Goal: Task Accomplishment & Management: Complete application form

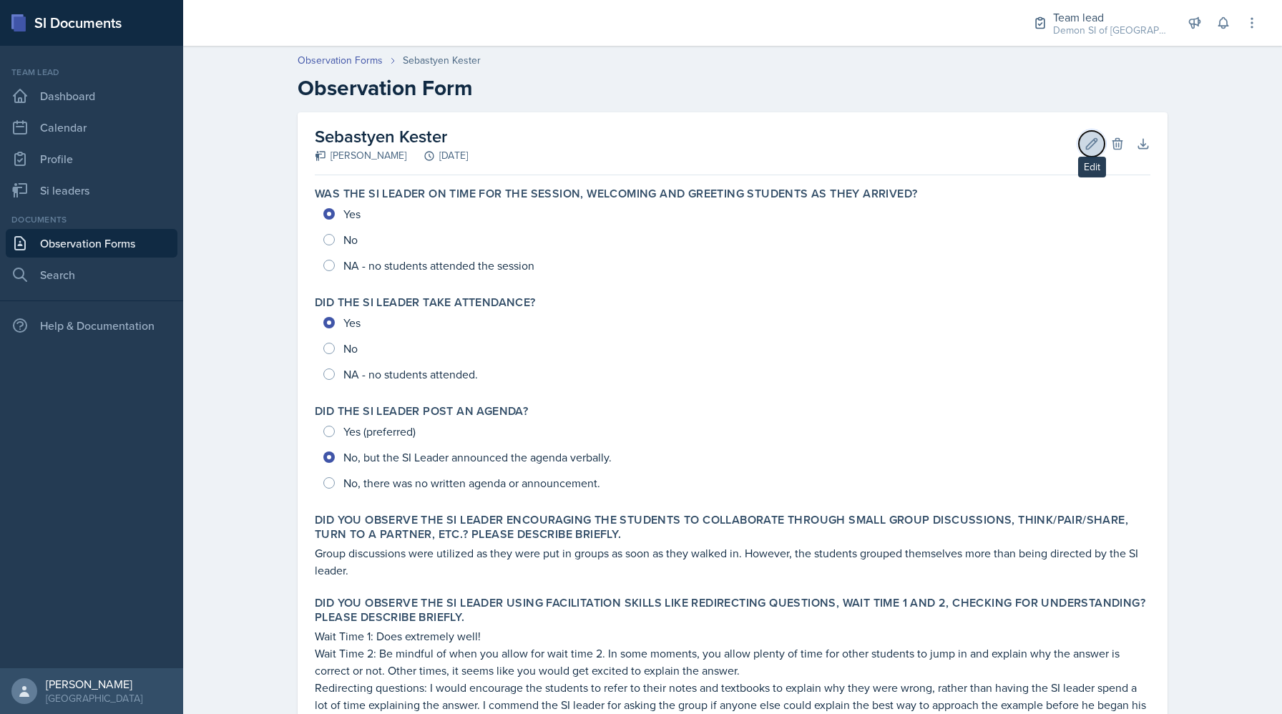
click at [693, 151] on button "Edit" at bounding box center [1092, 144] width 26 height 26
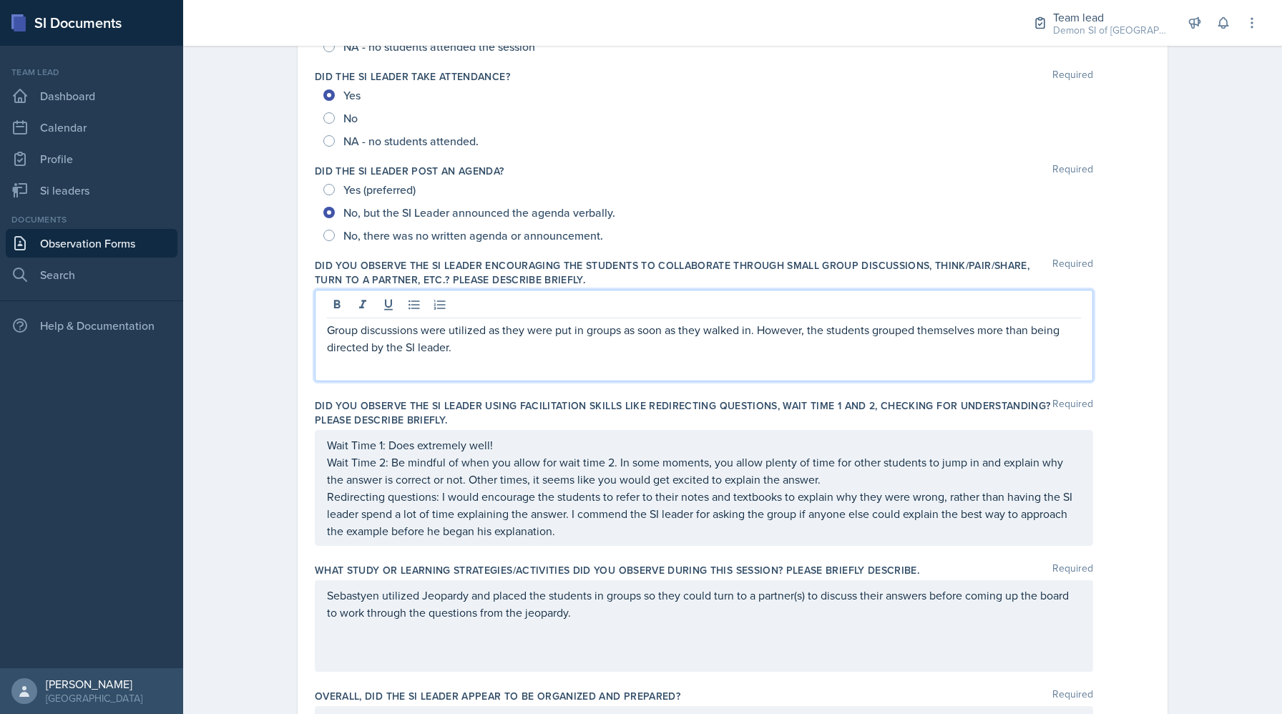
scroll to position [245, 0]
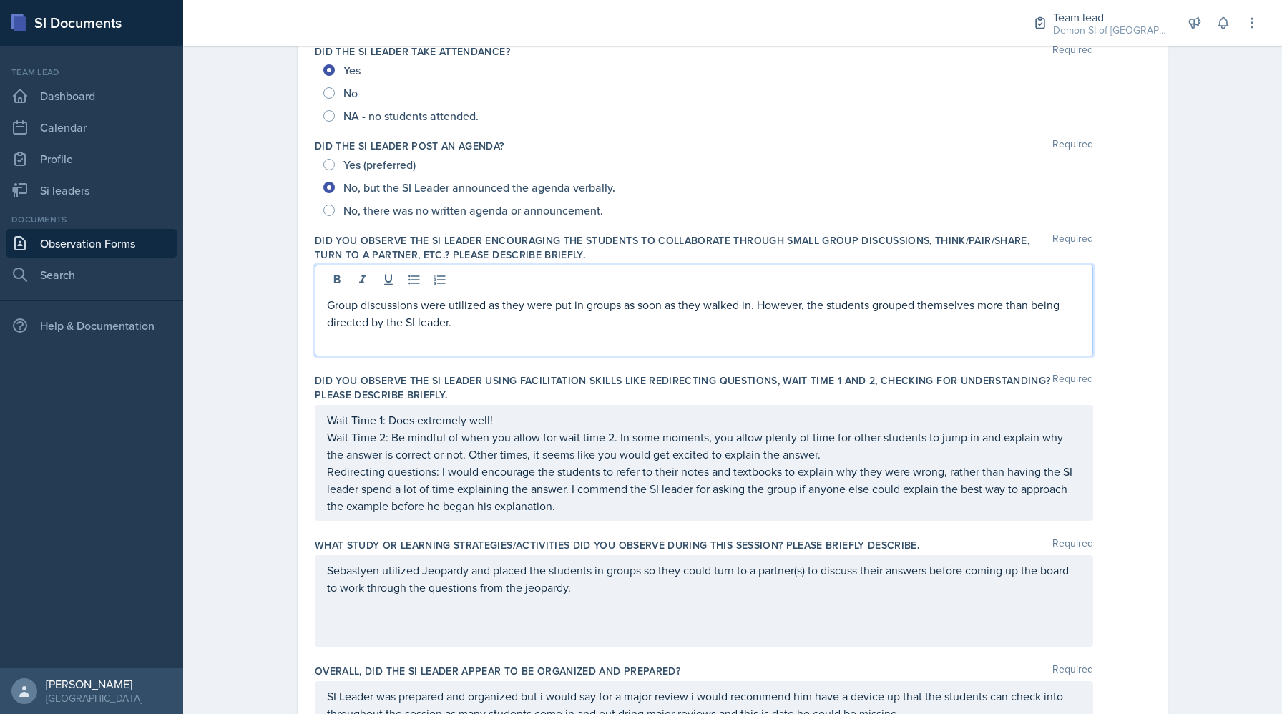
click at [693, 303] on p "Group discussions were utilized as they were put in groups as soon as they walk…" at bounding box center [704, 313] width 754 height 34
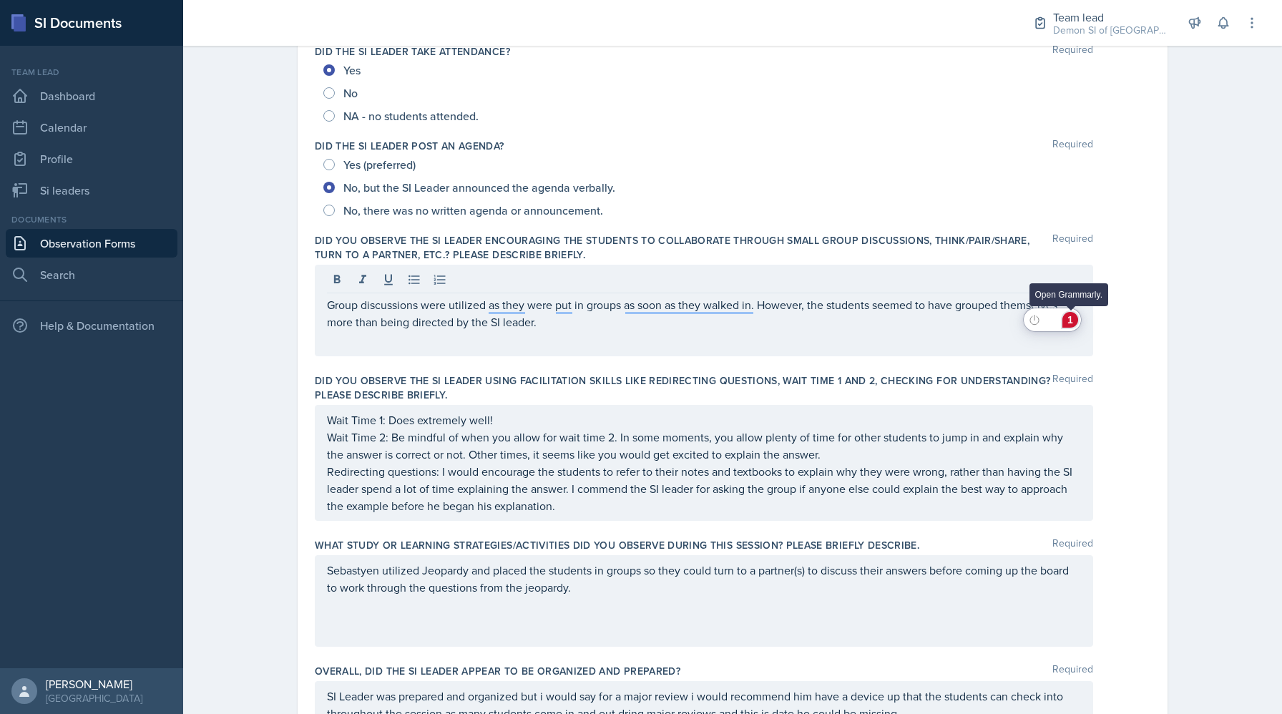
click at [693, 322] on div "1" at bounding box center [1070, 320] width 16 height 16
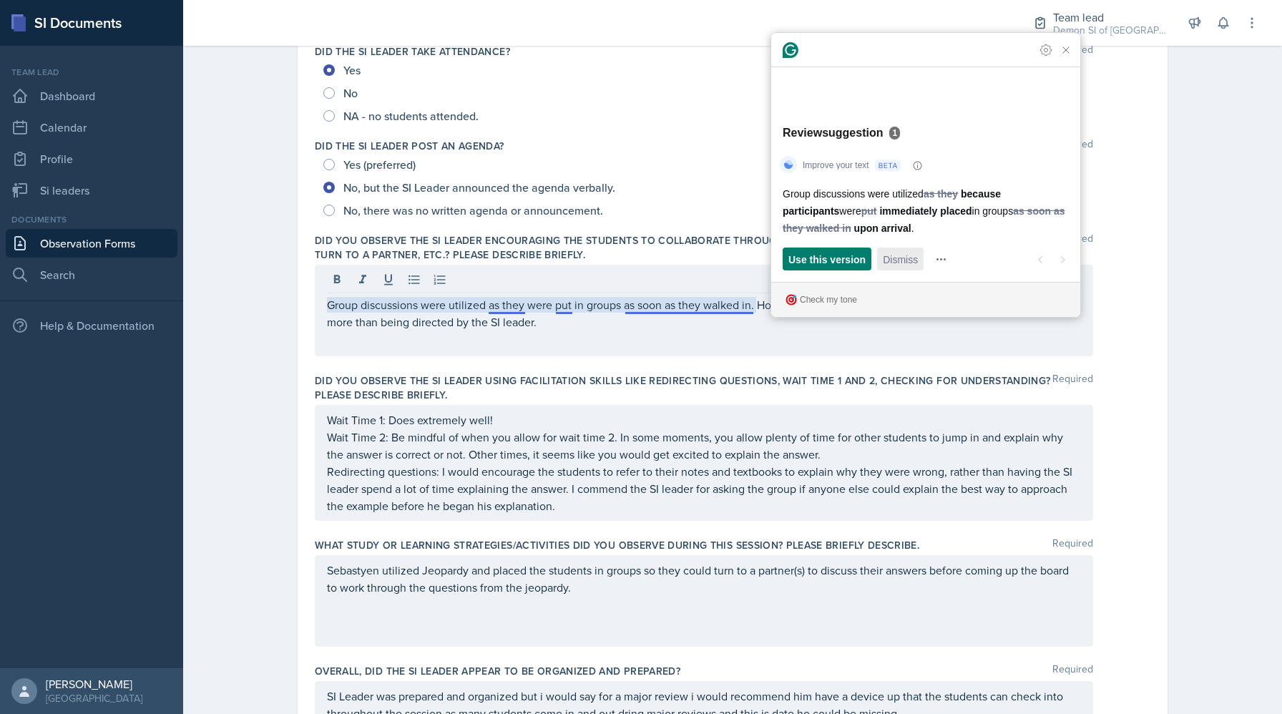
click at [693, 258] on span "Dismiss" at bounding box center [900, 259] width 35 height 15
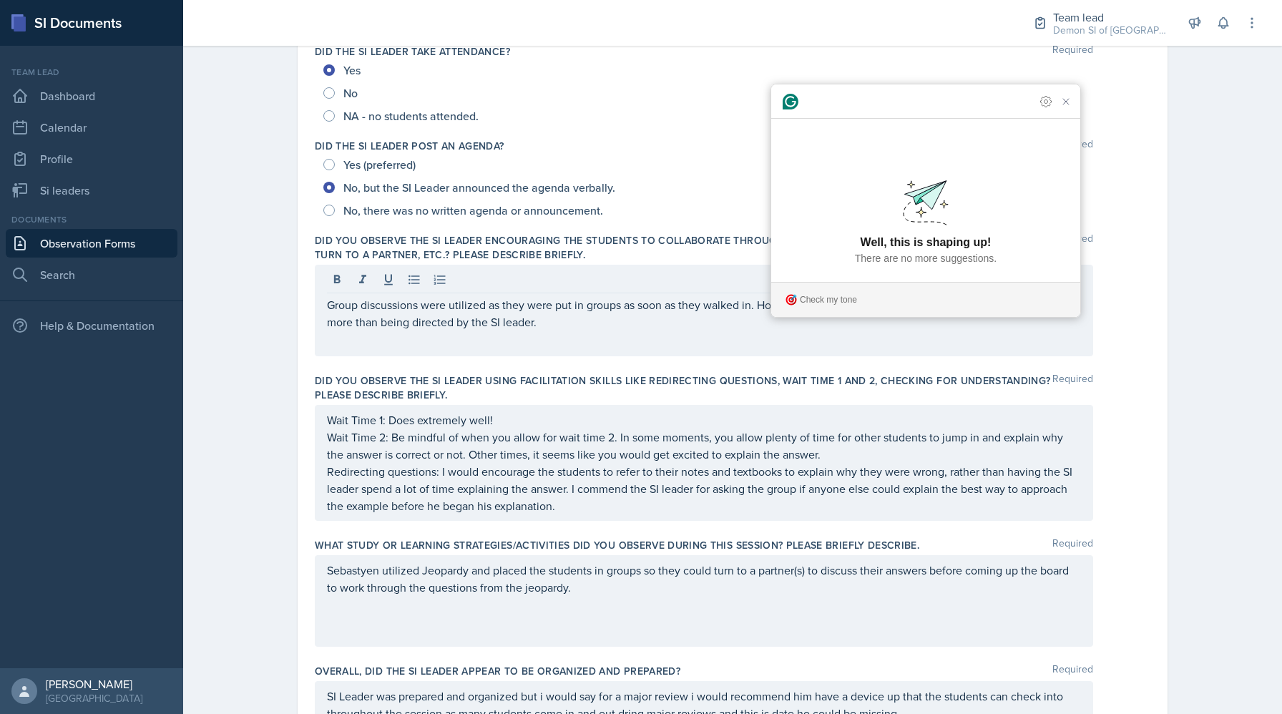
click at [675, 423] on div "Wait Time 1: Does extremely well! Wait Time 2: Be mindful of when you allow for…" at bounding box center [704, 463] width 778 height 116
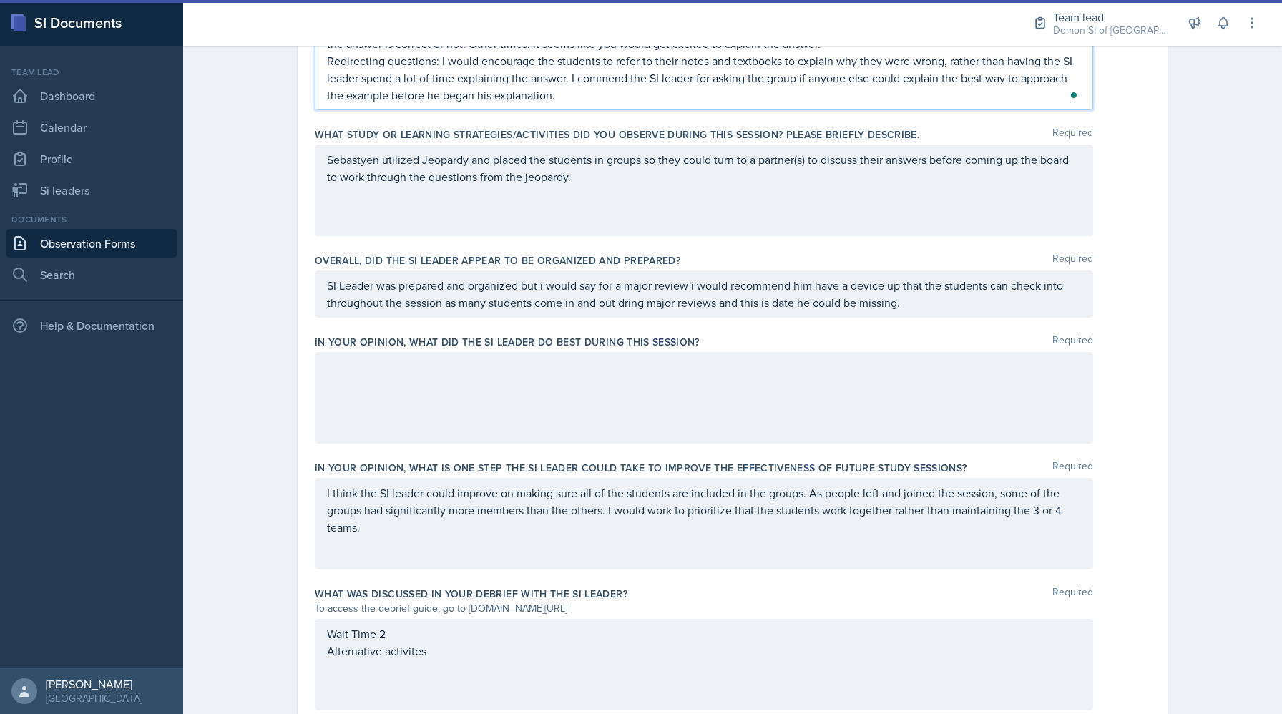
scroll to position [682, 0]
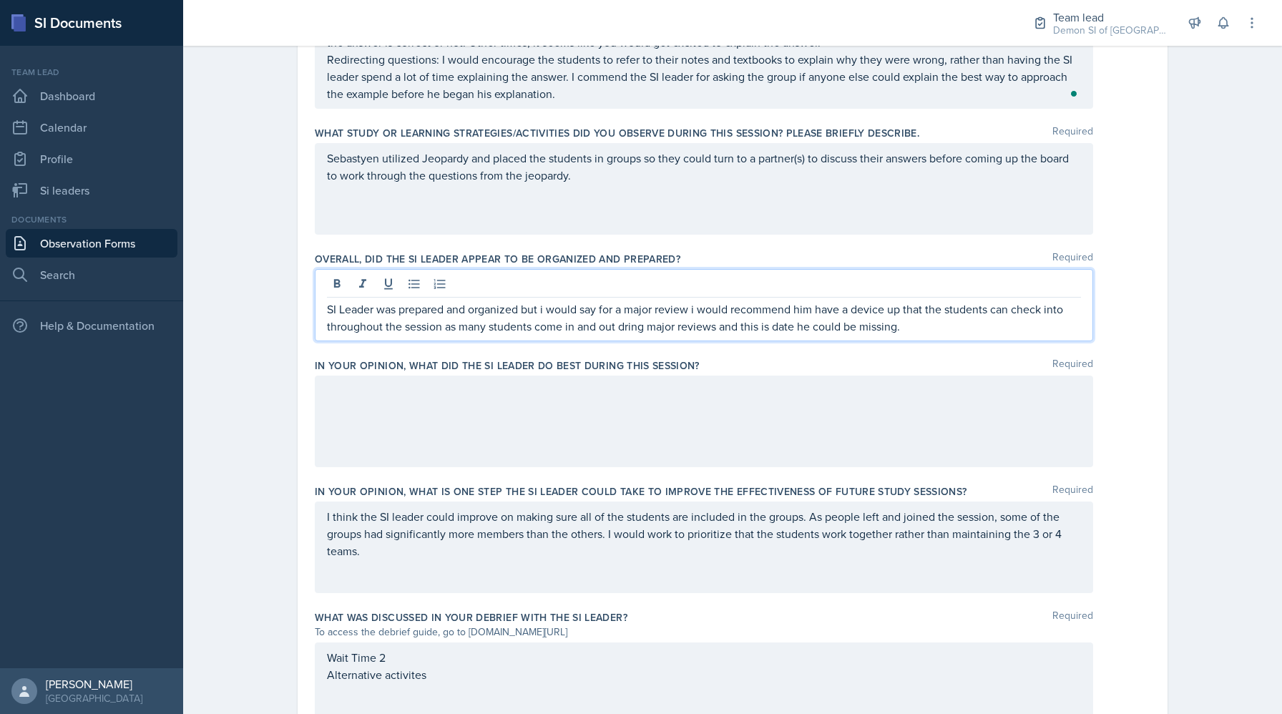
click at [685, 294] on div "SI Leader was prepared and organized but i would say for a major review i would…" at bounding box center [704, 305] width 778 height 72
click at [693, 323] on div "Open Grammarly. 1 suggestions." at bounding box center [1073, 326] width 7 height 7
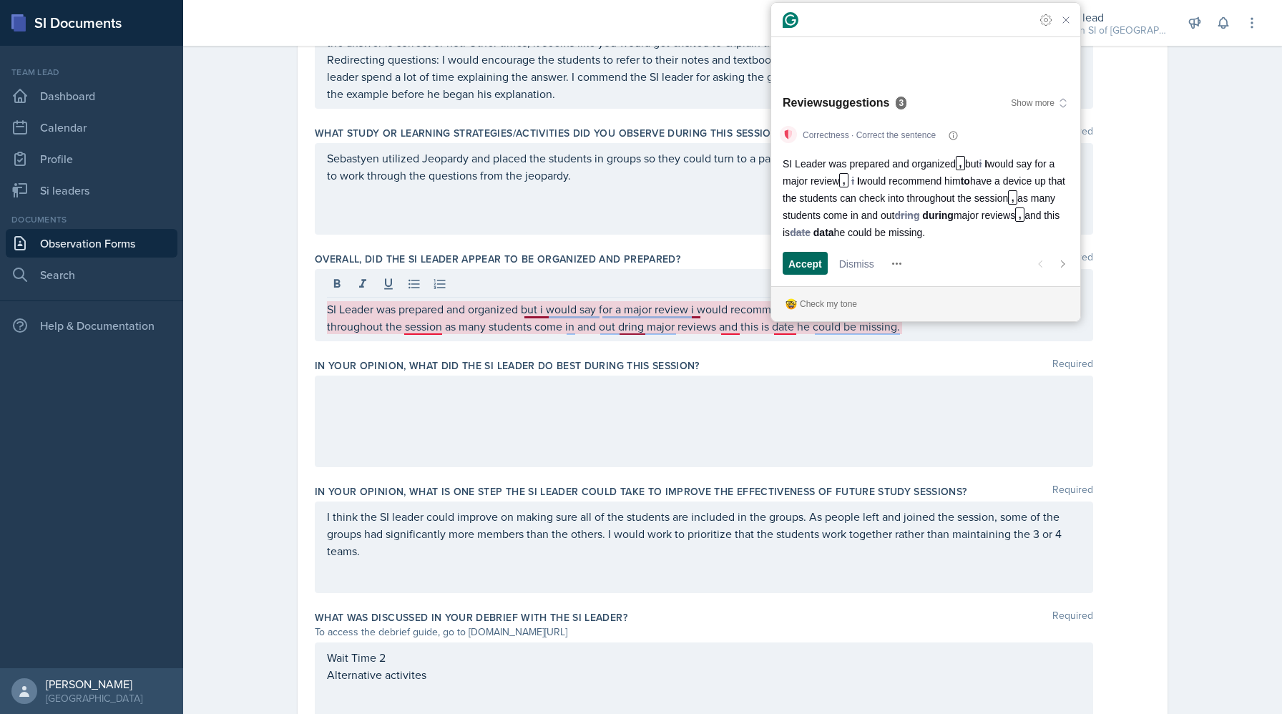
click at [693, 260] on span "Accept" at bounding box center [805, 263] width 34 height 15
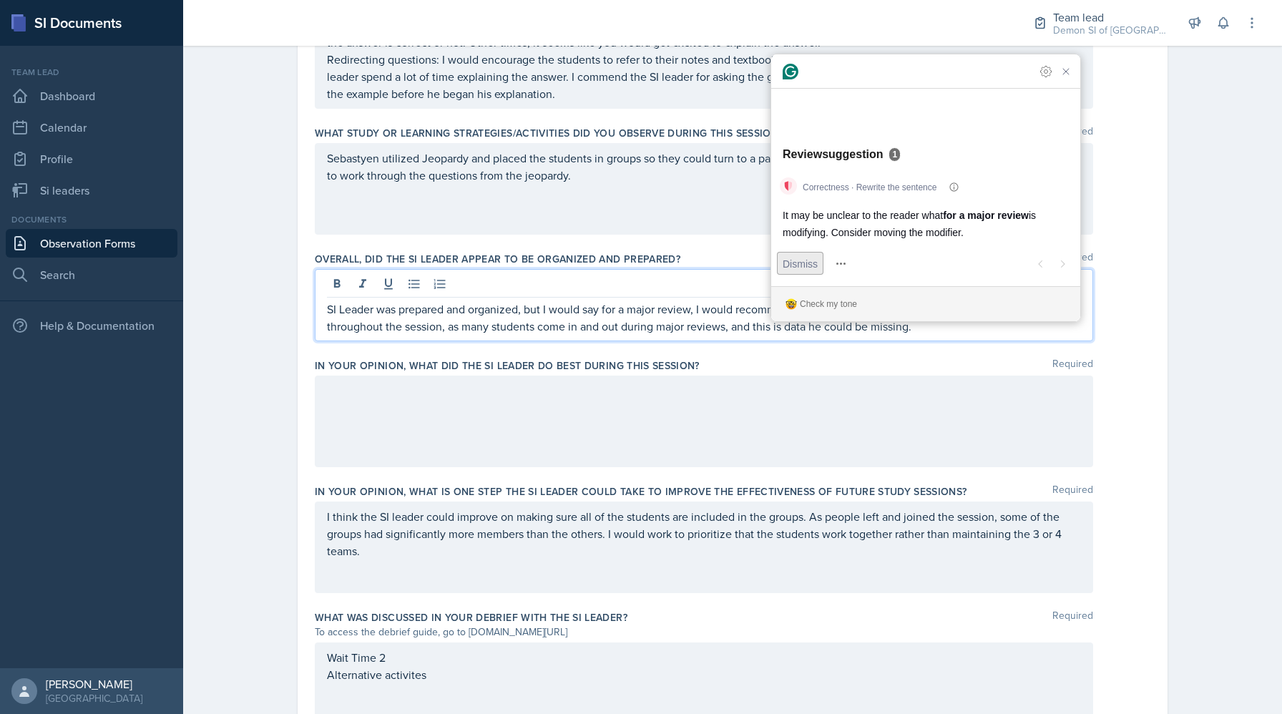
scroll to position [577, 0]
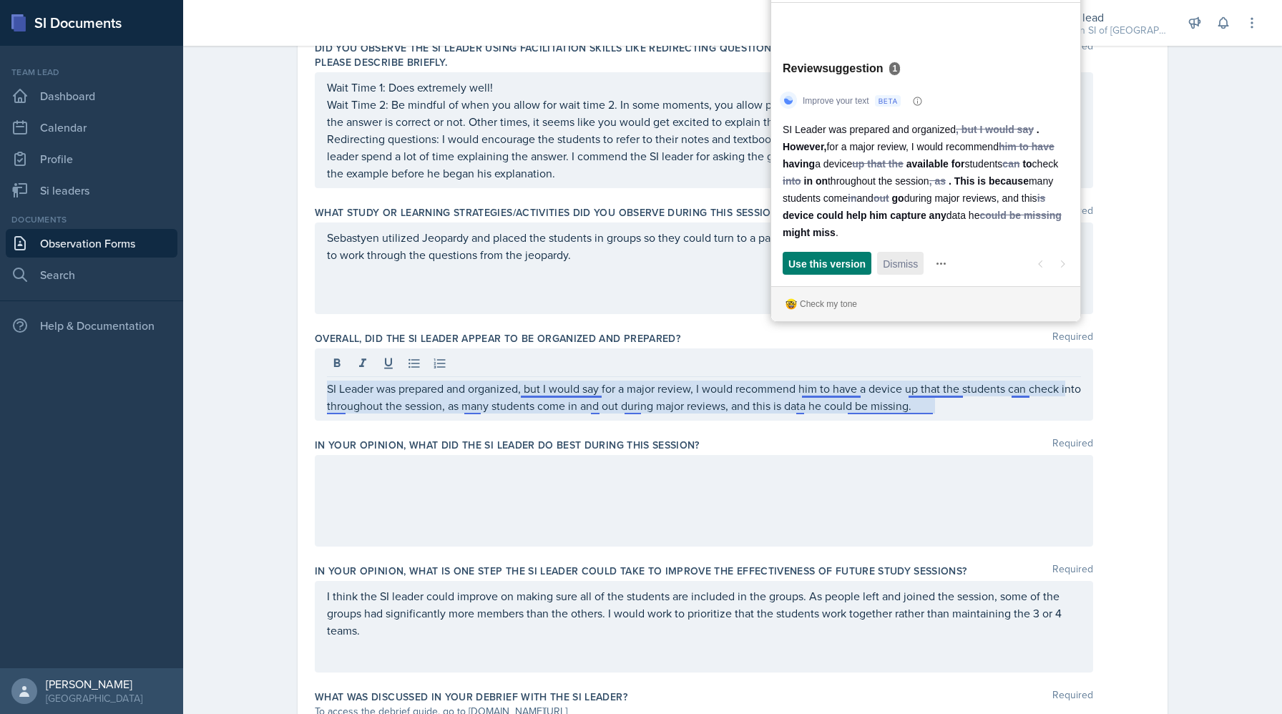
click at [693, 263] on span "Dismiss" at bounding box center [900, 263] width 35 height 15
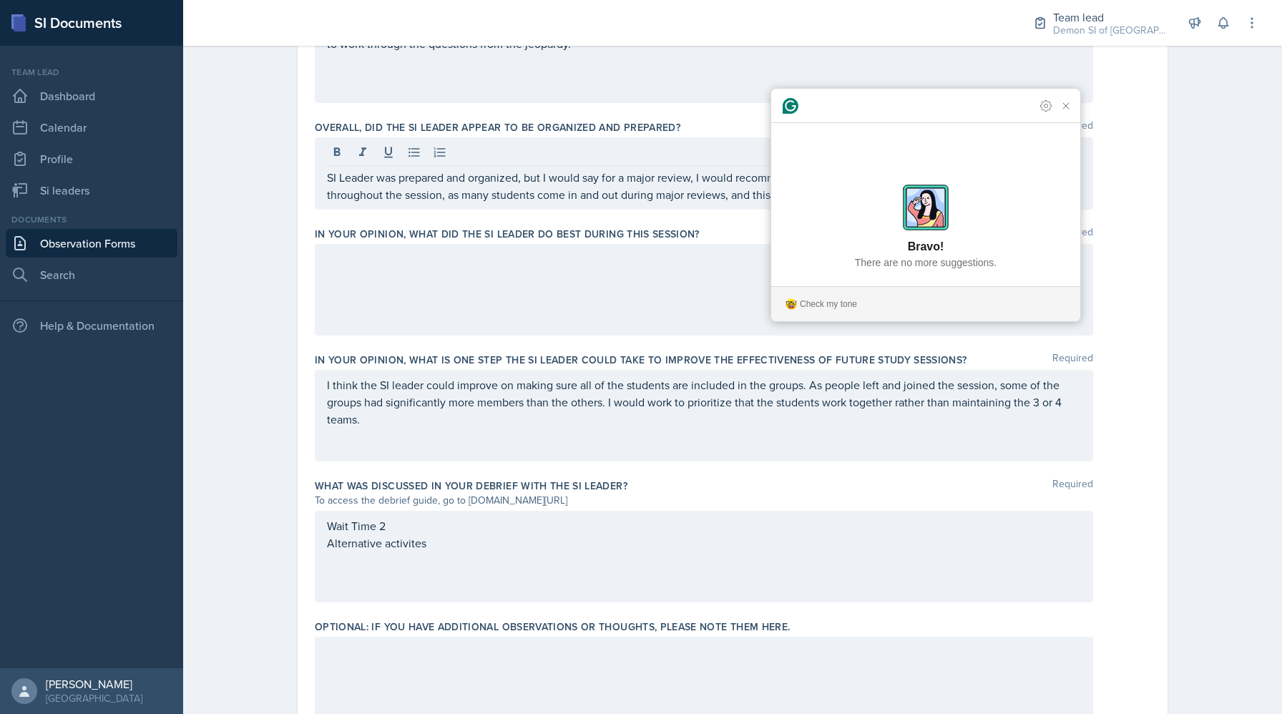
scroll to position [860, 0]
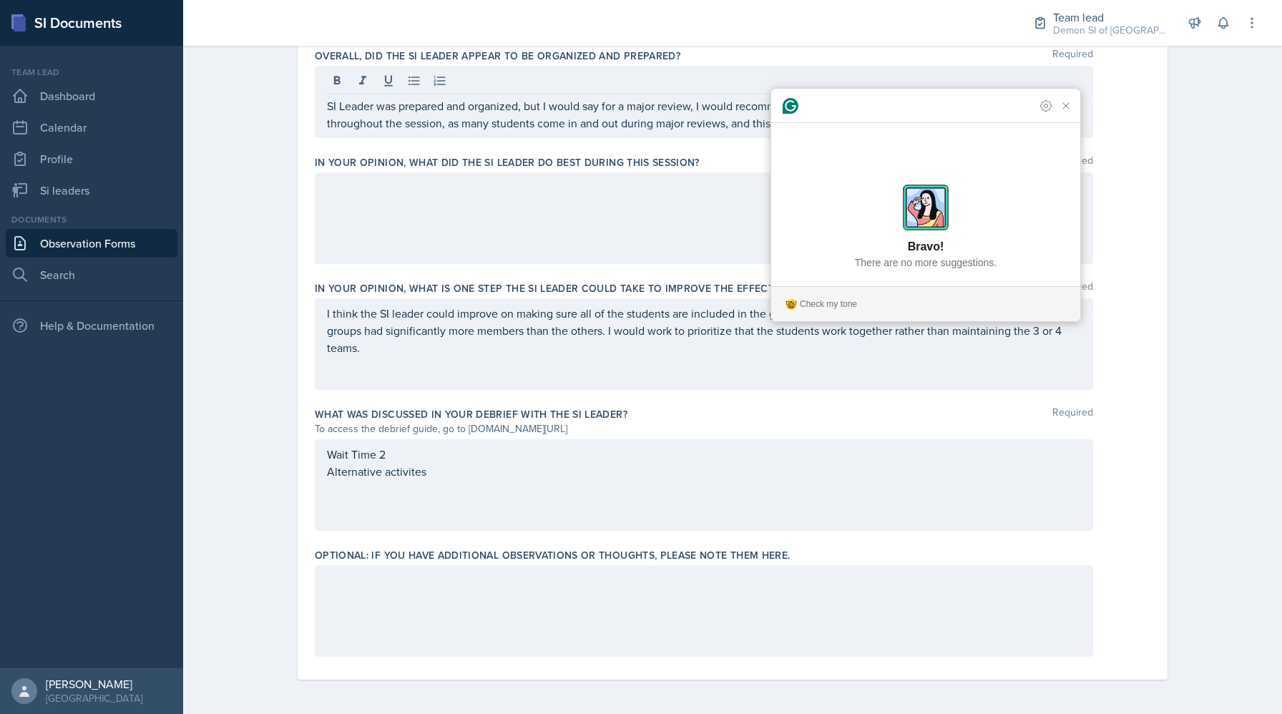
click at [423, 483] on div "Wait Time 2 Alternative activites" at bounding box center [704, 485] width 778 height 92
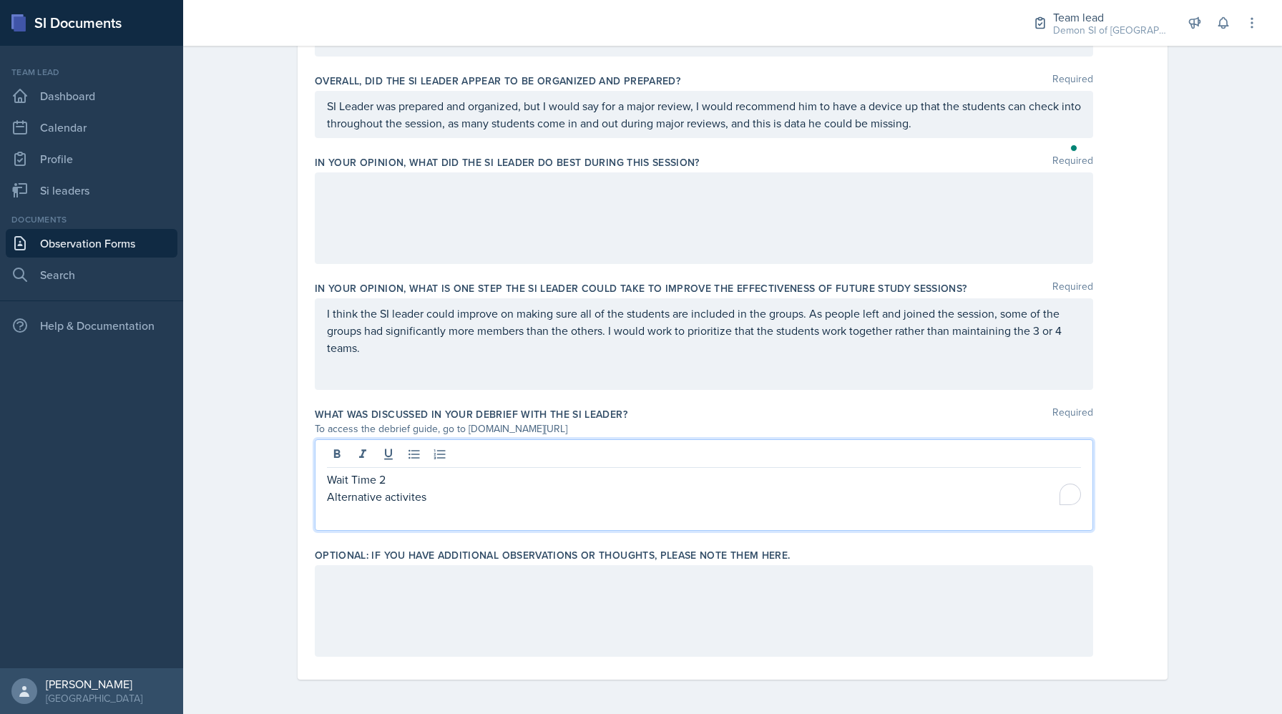
scroll to position [835, 0]
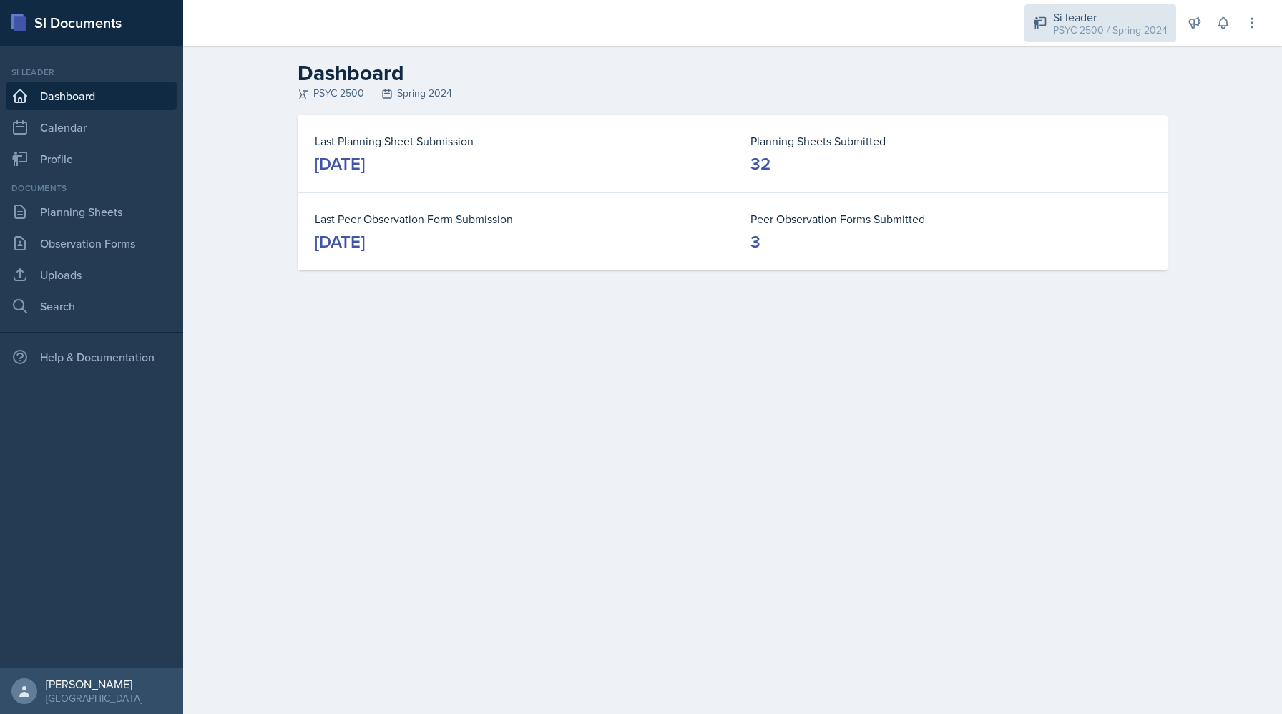
click at [1076, 31] on div "PSYC 2500 / Spring 2024" at bounding box center [1110, 30] width 114 height 15
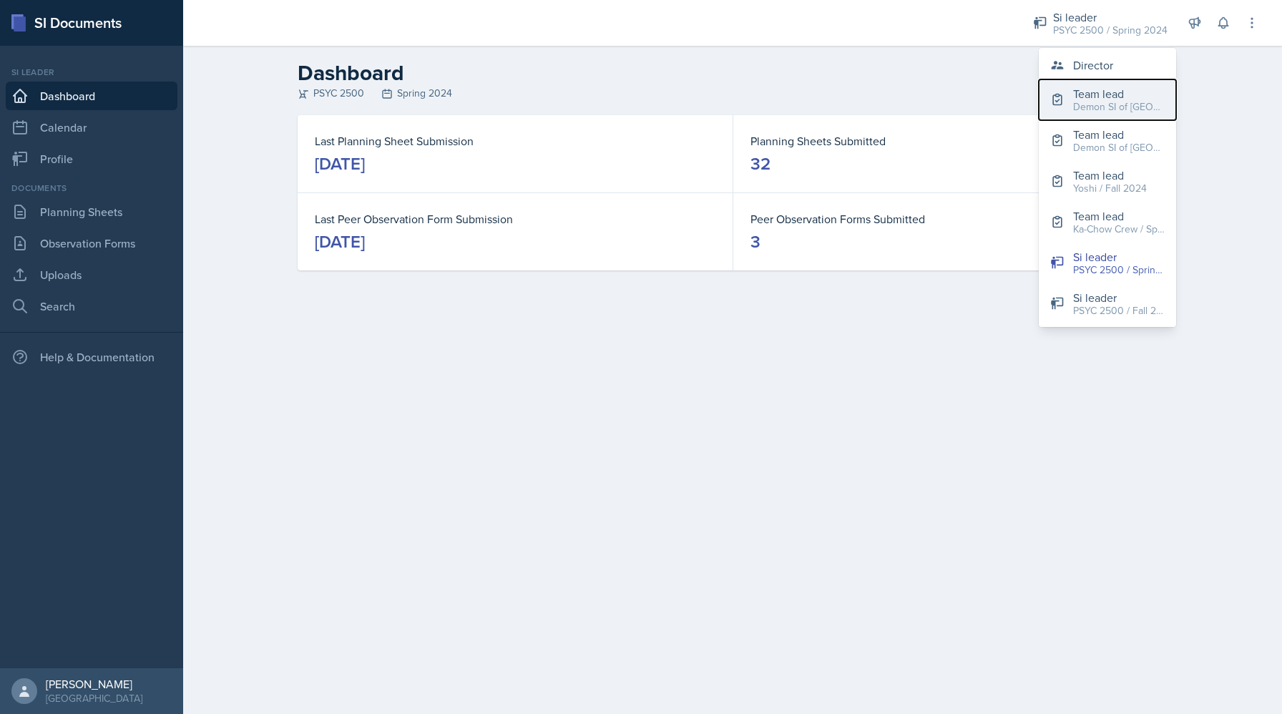
click at [1082, 109] on div "Demon SI of [GEOGRAPHIC_DATA] / Fall 2025" at bounding box center [1119, 106] width 92 height 15
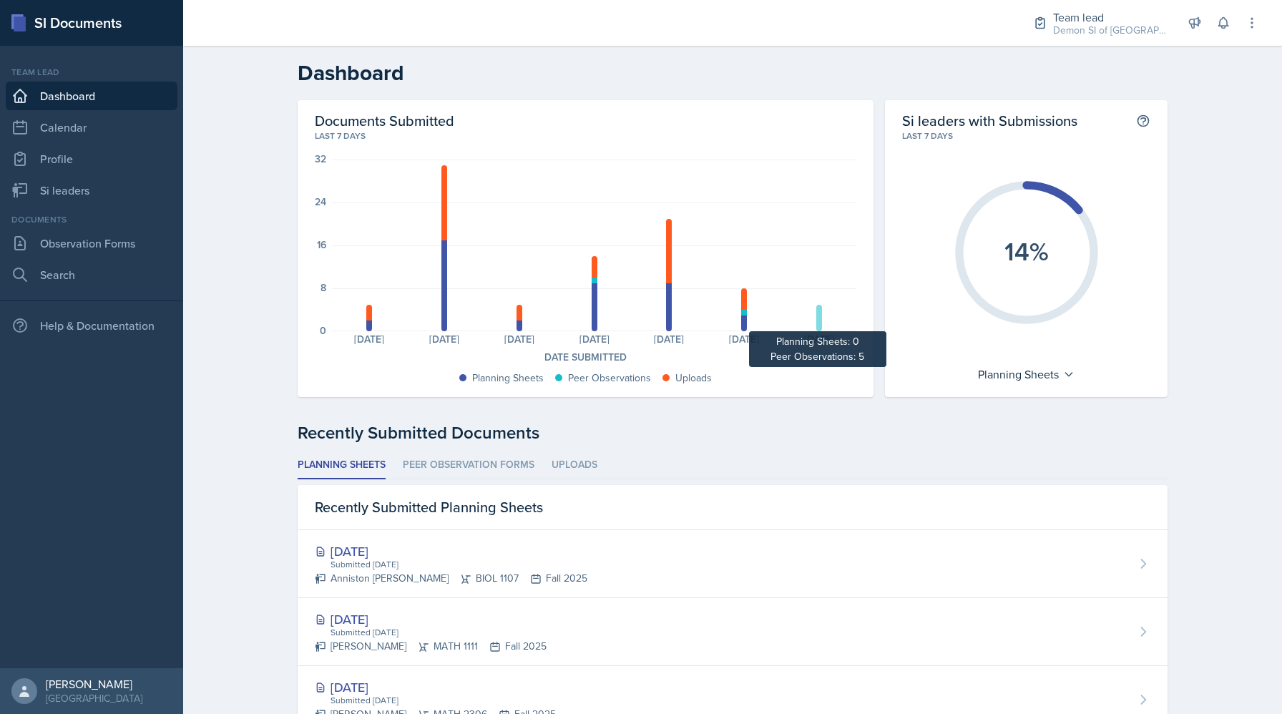
click at [816, 319] on div at bounding box center [819, 318] width 6 height 27
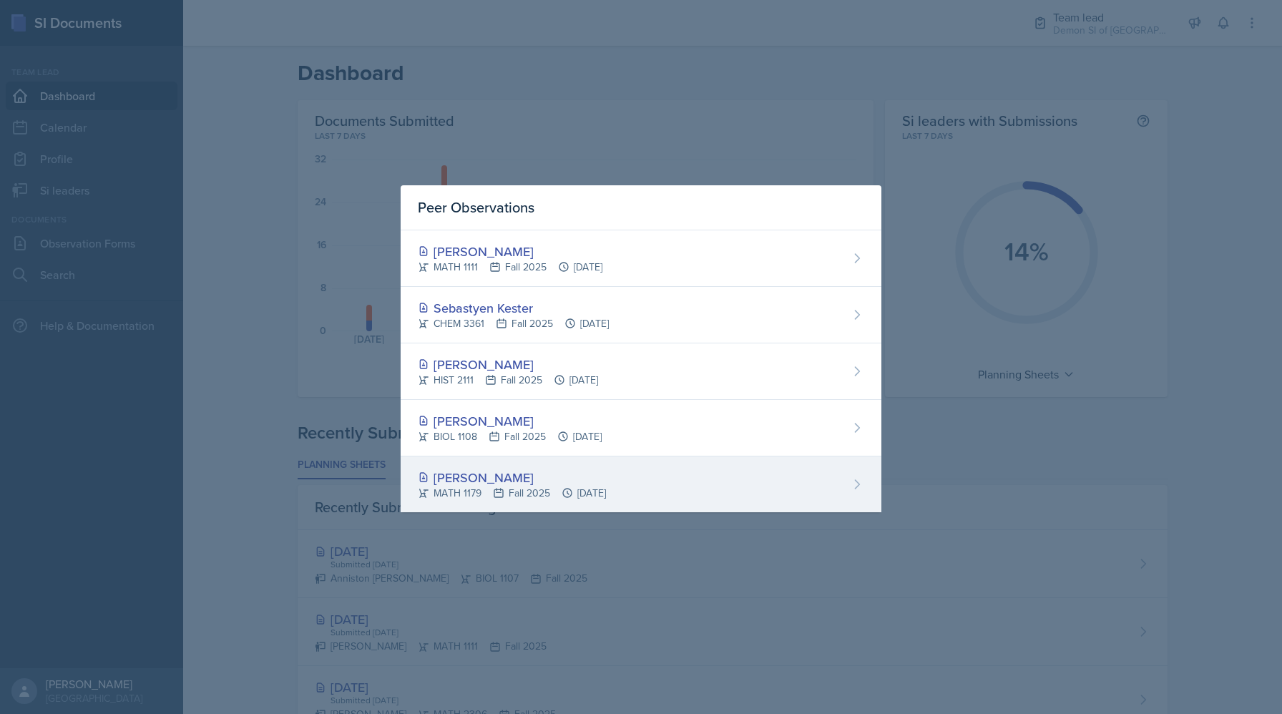
click at [603, 489] on div "MATH 1179 Fall 2025 Sep 5th, 2025" at bounding box center [512, 493] width 188 height 15
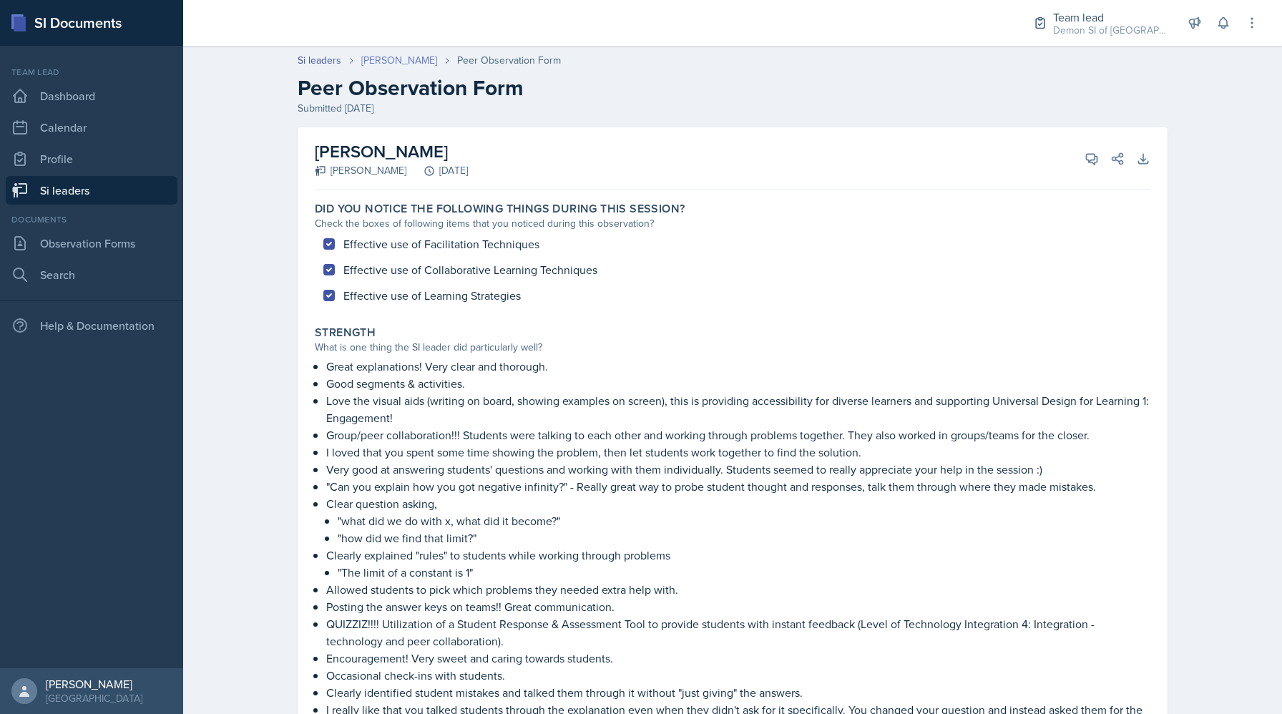
click at [406, 62] on link "Madison Villalba" at bounding box center [399, 60] width 76 height 15
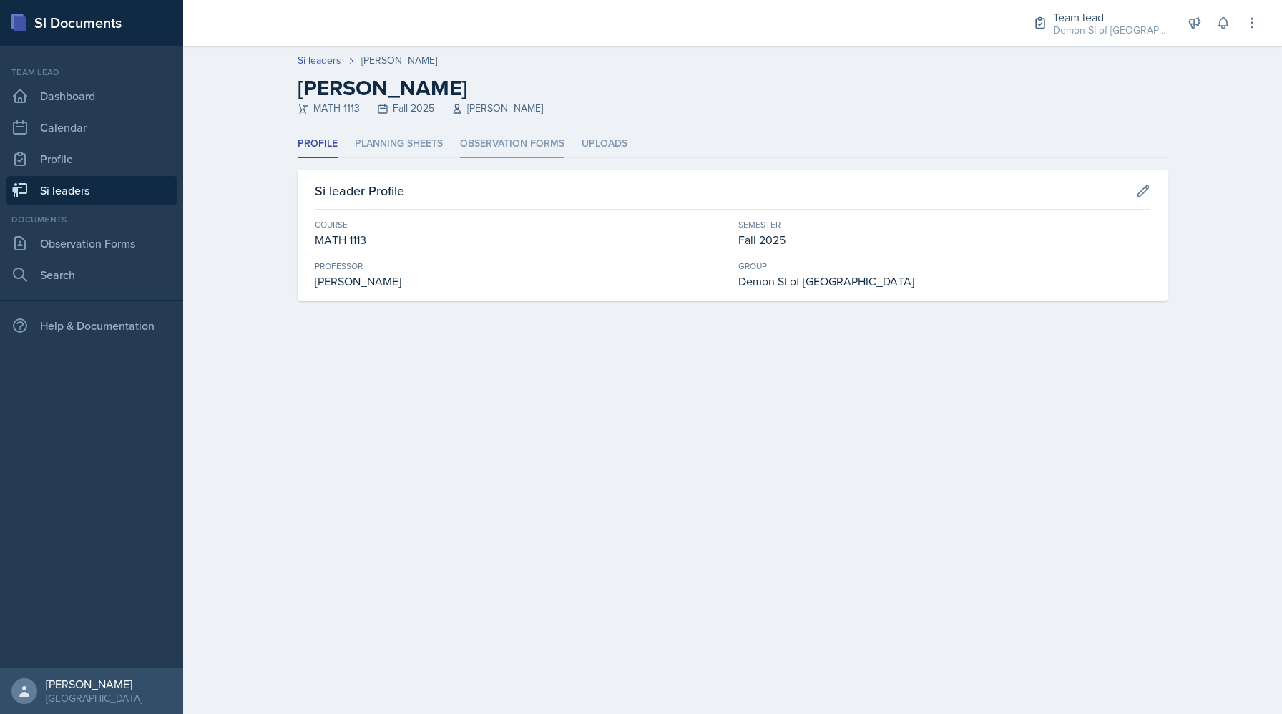
click at [519, 142] on li "Observation Forms" at bounding box center [512, 144] width 104 height 28
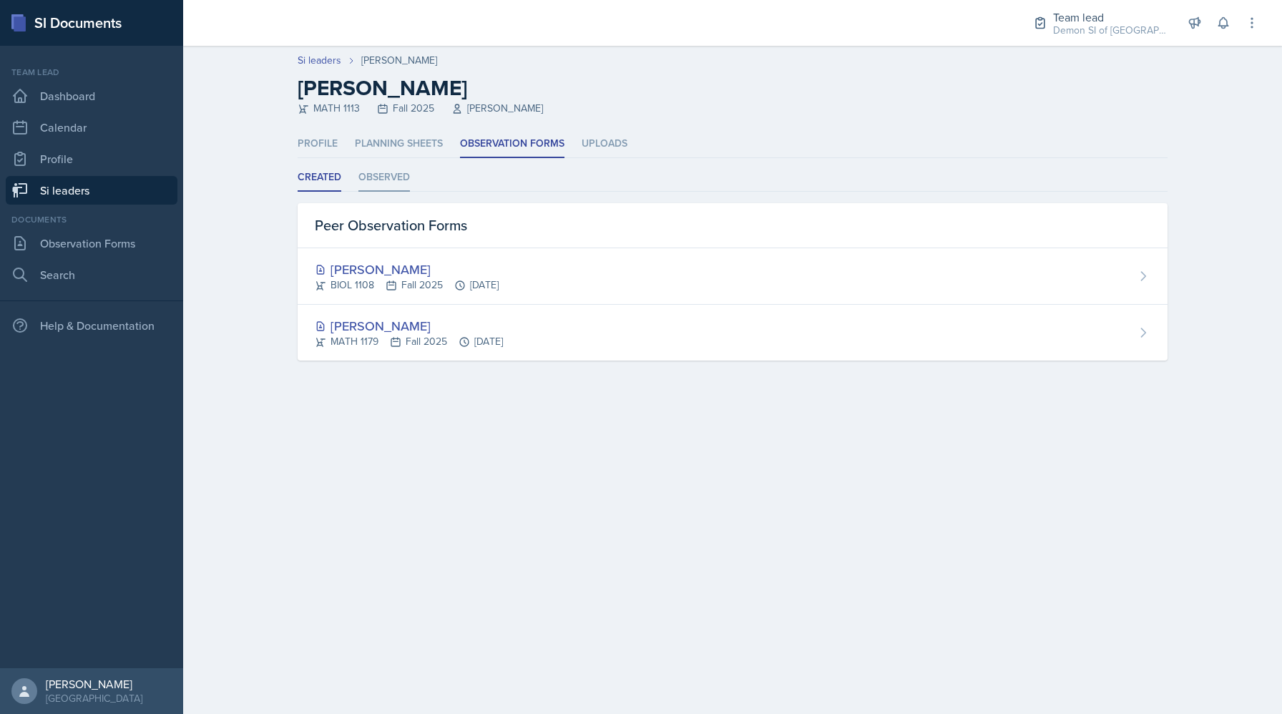
click at [382, 185] on li "Observed" at bounding box center [384, 178] width 52 height 28
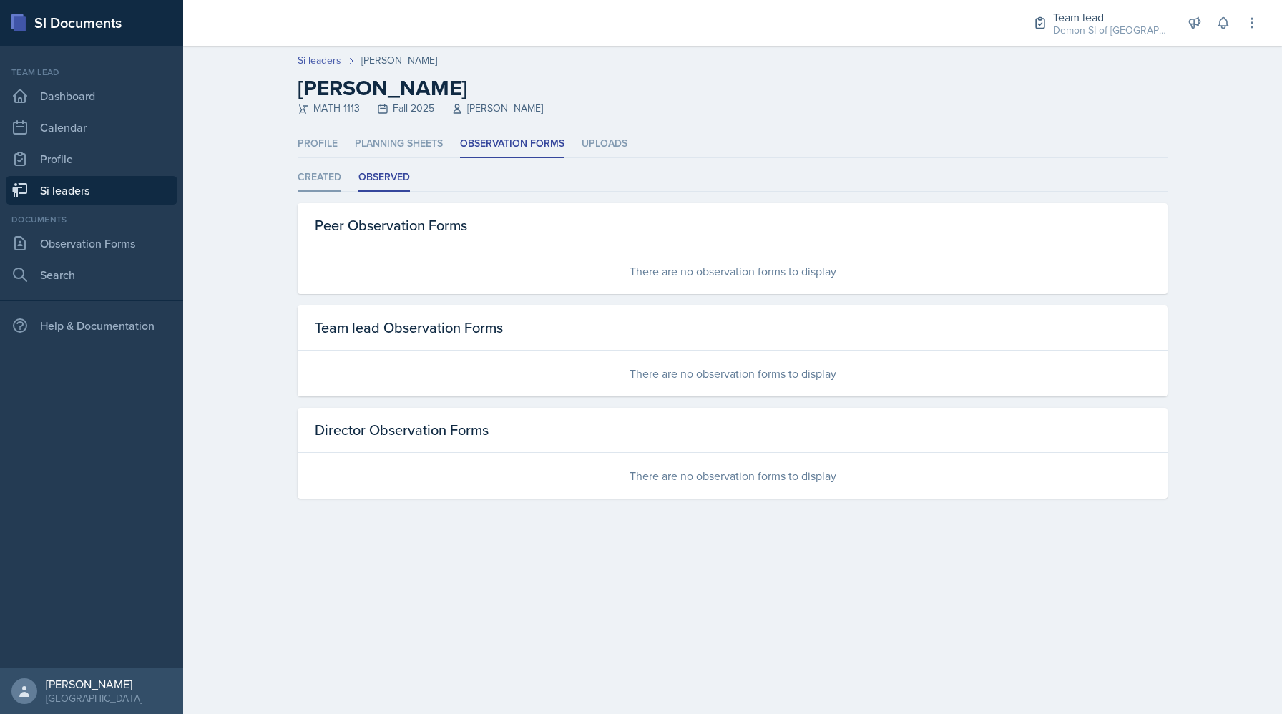
click at [339, 177] on li "Created" at bounding box center [320, 178] width 44 height 28
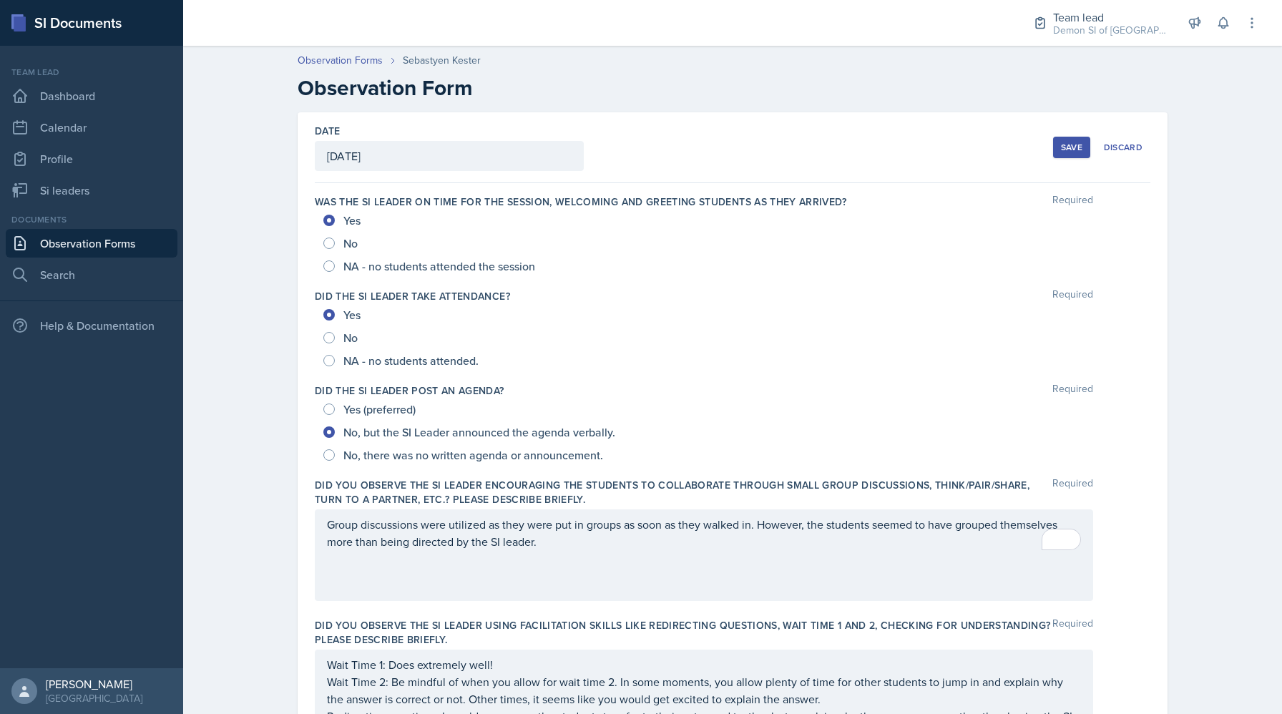
scroll to position [578, 0]
